Goal: Navigation & Orientation: Go to known website

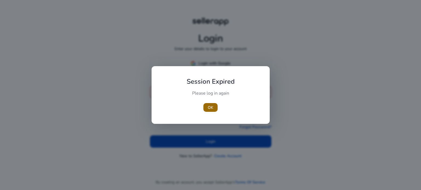
type input "**********"
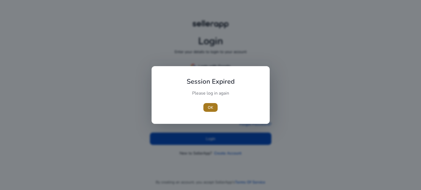
click at [210, 107] on span "OK" at bounding box center [210, 108] width 5 height 6
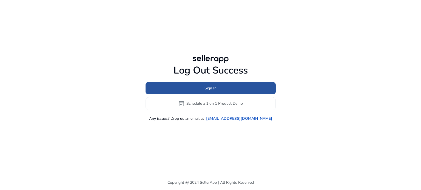
click at [209, 89] on span "Sign In" at bounding box center [210, 88] width 12 height 6
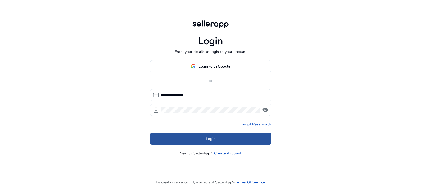
click at [192, 137] on span at bounding box center [210, 138] width 121 height 13
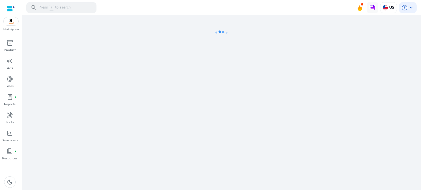
click at [7, 4] on div at bounding box center [11, 8] width 8 height 17
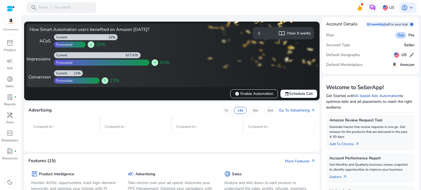
click at [14, 11] on div at bounding box center [11, 8] width 8 height 6
